Goal: Task Accomplishment & Management: Complete application form

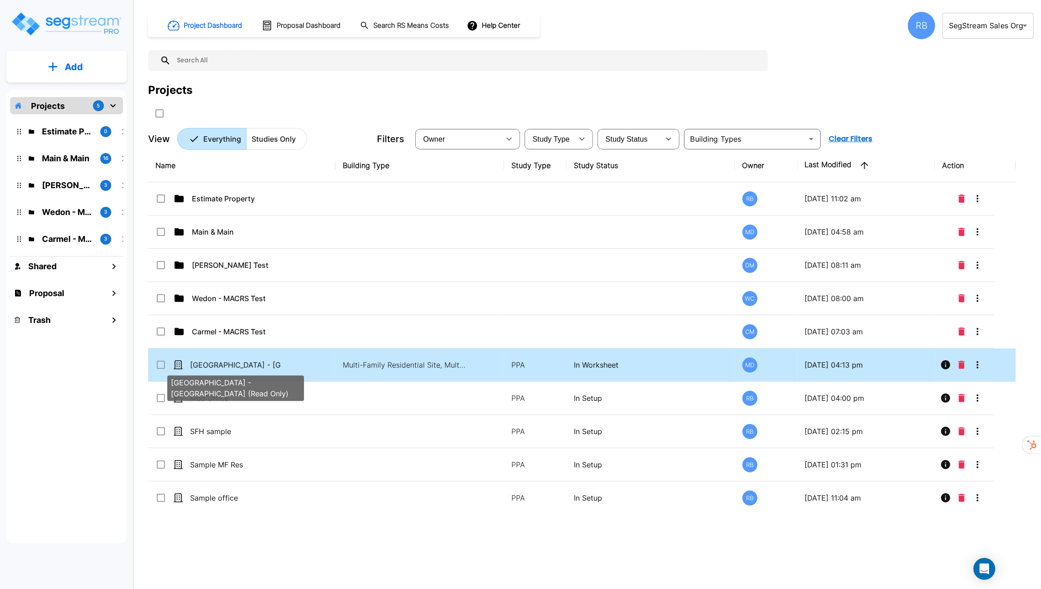
click at [228, 367] on p "Visayan Tower - MF Res Building (Read Only)" at bounding box center [235, 364] width 91 height 11
checkbox input "true"
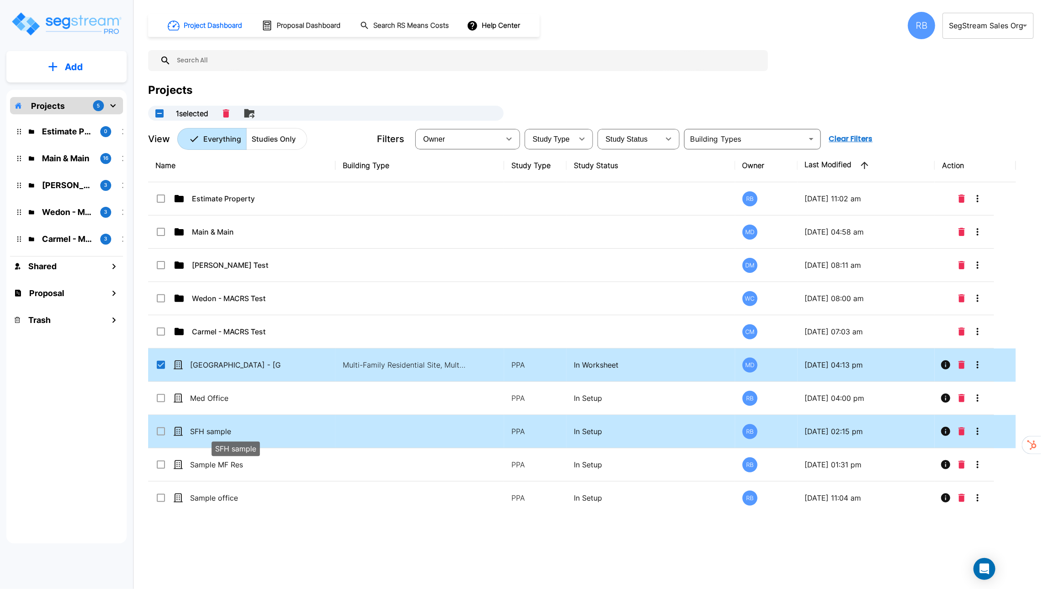
click at [224, 431] on p "SFH sample" at bounding box center [235, 431] width 91 height 11
checkbox input "true"
click at [224, 431] on p "SFH sample" at bounding box center [235, 431] width 91 height 11
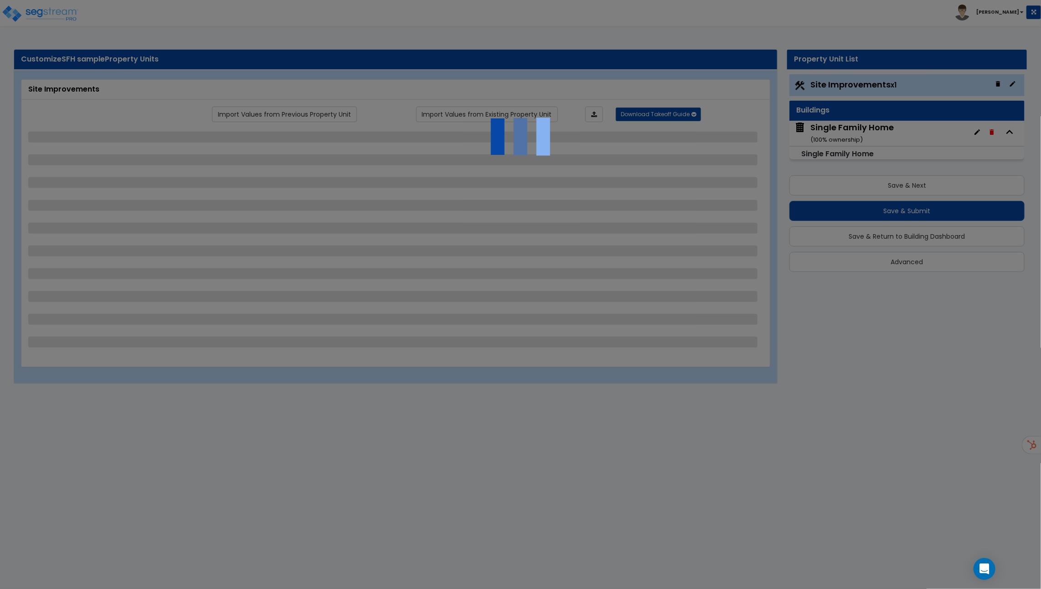
select select "2"
select select "1"
select select "2"
select select "1"
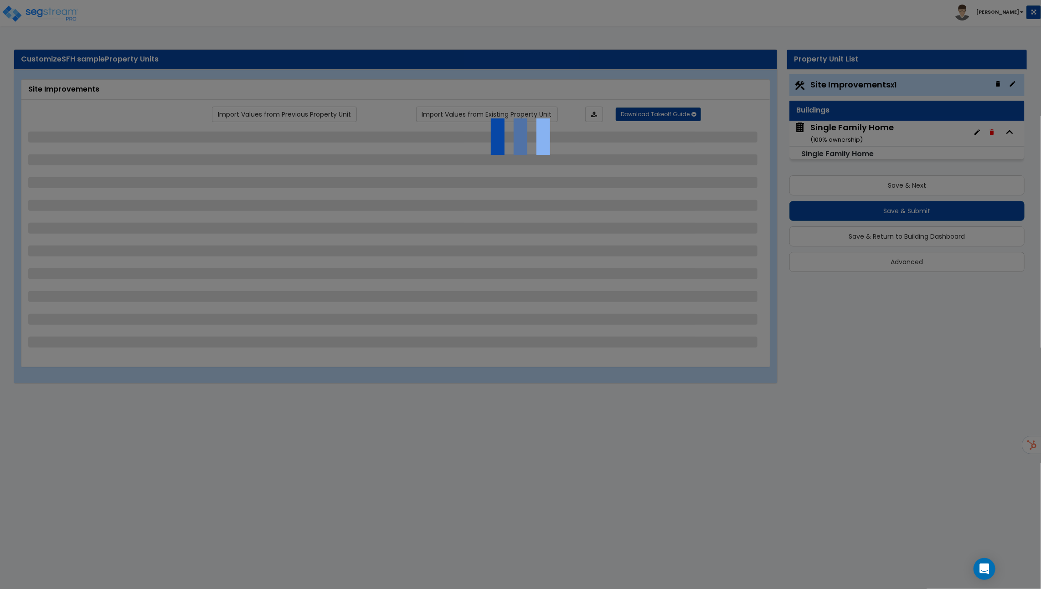
select select "1"
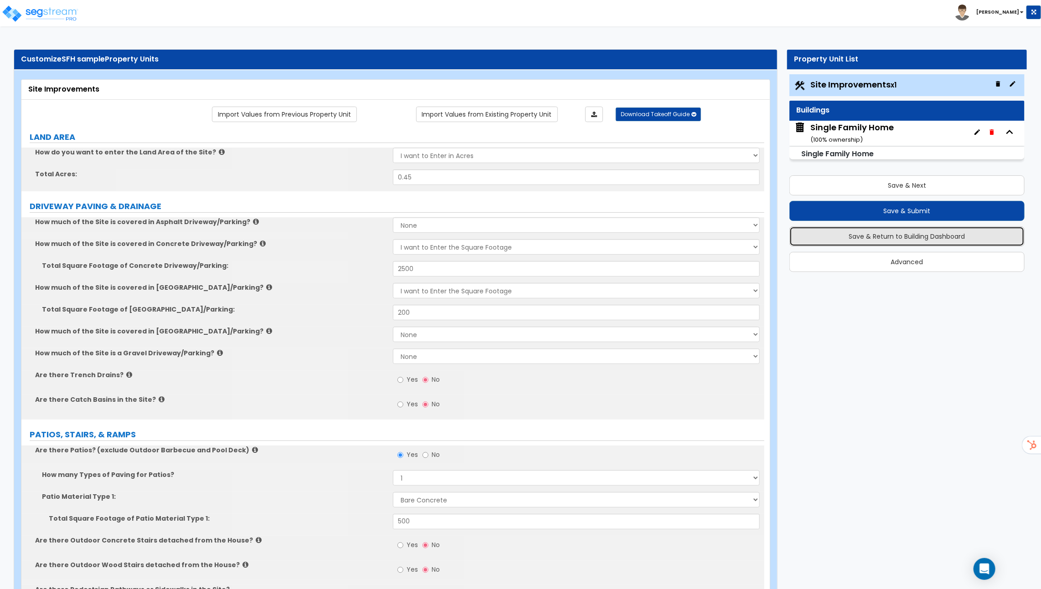
click at [897, 238] on button "Save & Return to Building Dashboard" at bounding box center [906, 236] width 235 height 20
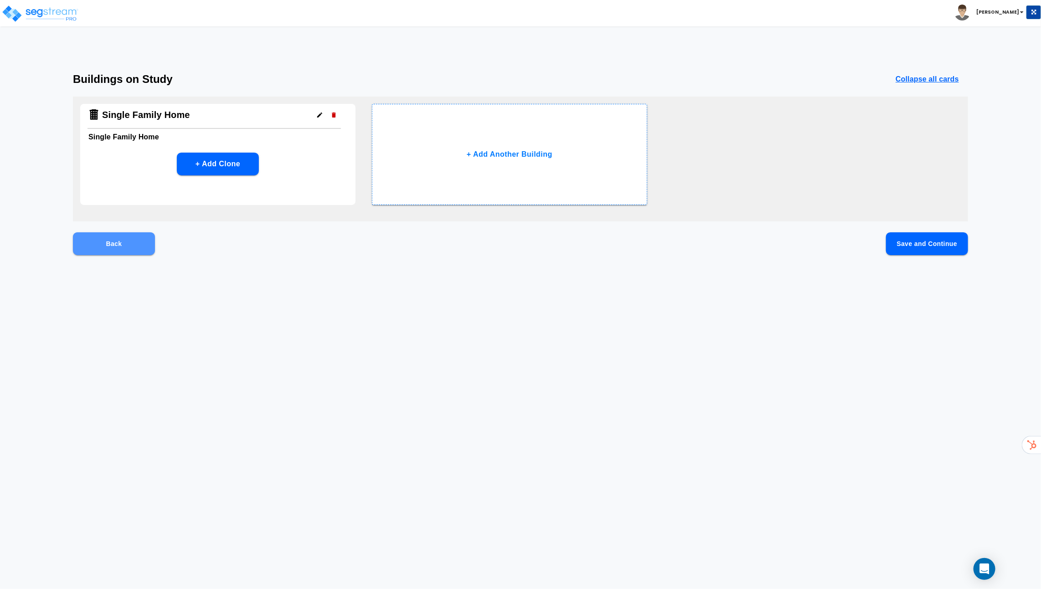
click at [116, 241] on button "Back" at bounding box center [114, 243] width 82 height 23
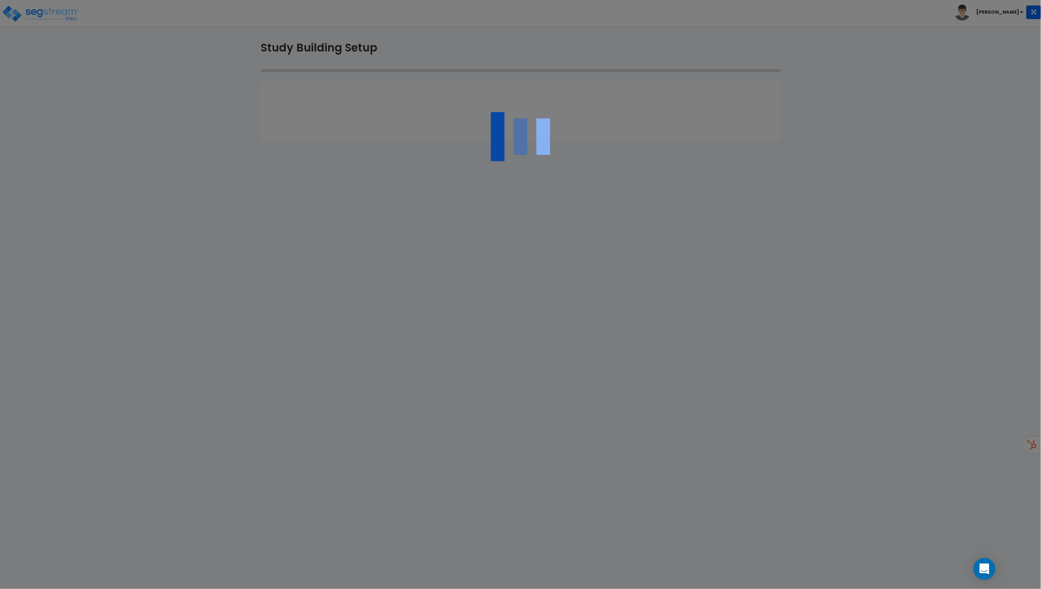
select select "2025"
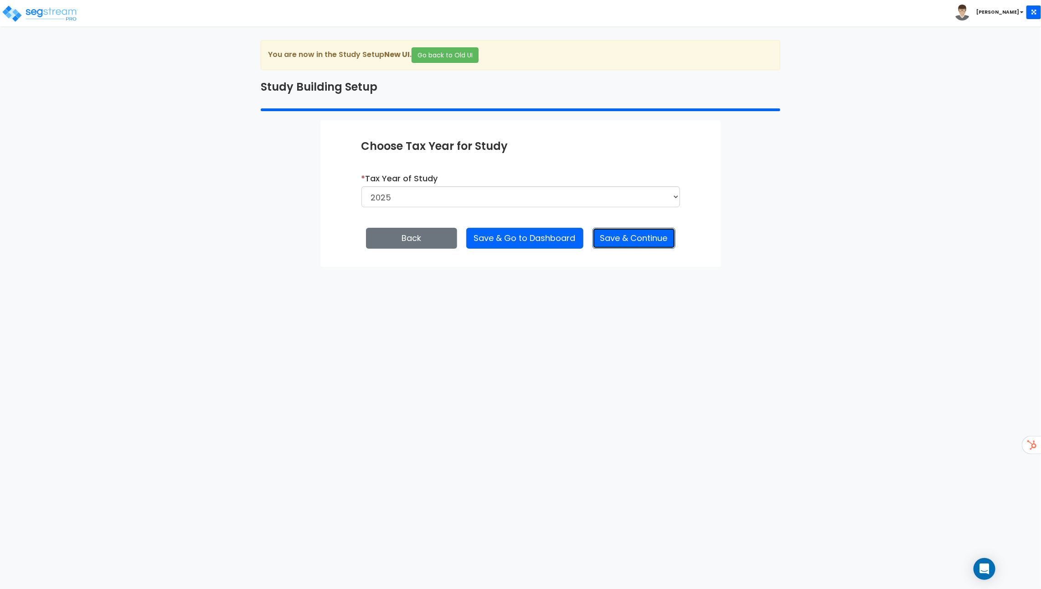
click at [644, 245] on button "Save & Continue" at bounding box center [633, 238] width 83 height 21
